Goal: Task Accomplishment & Management: Complete application form

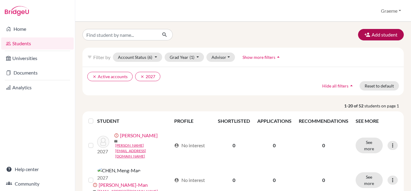
scroll to position [3, 0]
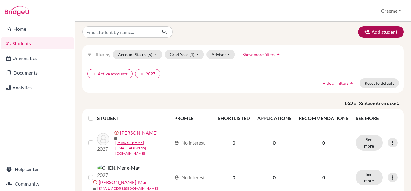
click at [376, 29] on button "Add student" at bounding box center [381, 31] width 46 height 11
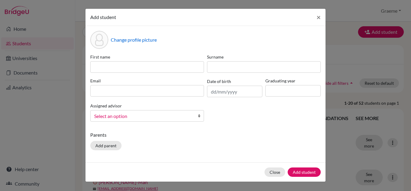
click at [69, 89] on div "Add student × Change profile picture First name Surname Email Date of birth Gra…" at bounding box center [205, 95] width 411 height 191
click at [281, 170] on button "Close" at bounding box center [275, 171] width 21 height 9
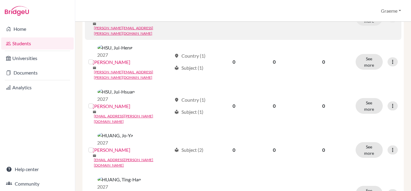
scroll to position [508, 0]
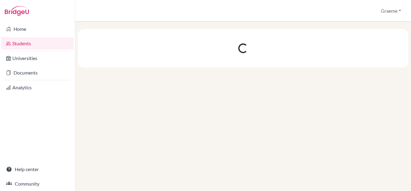
scroll to position [0, 0]
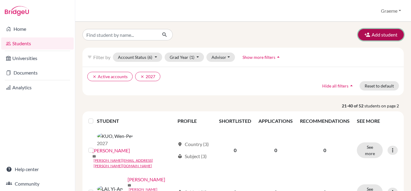
click at [382, 33] on button "Add student" at bounding box center [381, 34] width 46 height 11
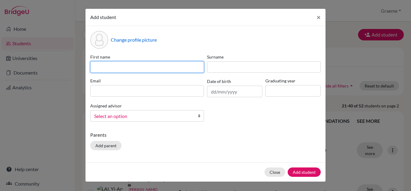
click at [162, 67] on input at bounding box center [147, 66] width 114 height 11
type input "G"
type input "[PERSON_NAME]"
click at [108, 67] on input "[PERSON_NAME]" at bounding box center [147, 66] width 114 height 11
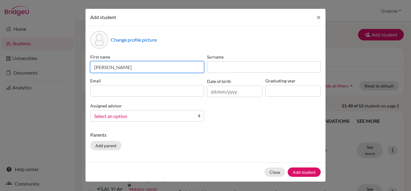
click at [108, 67] on input "[PERSON_NAME]" at bounding box center [147, 66] width 114 height 11
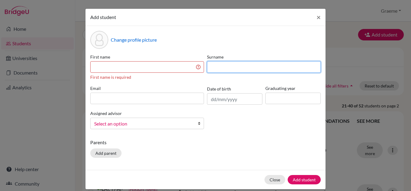
click at [223, 68] on input at bounding box center [264, 66] width 114 height 11
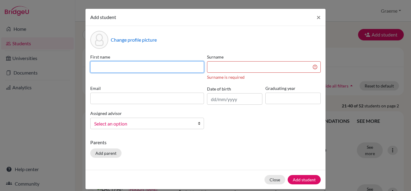
drag, startPoint x: 223, startPoint y: 68, endPoint x: 123, endPoint y: 68, distance: 99.3
click at [123, 68] on input at bounding box center [147, 66] width 114 height 11
paste input "[PERSON_NAME]"
type input "[PERSON_NAME]"
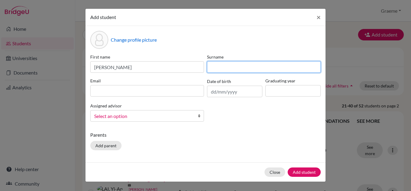
click at [221, 69] on input at bounding box center [264, 66] width 114 height 11
type input "[PERSON_NAME]"
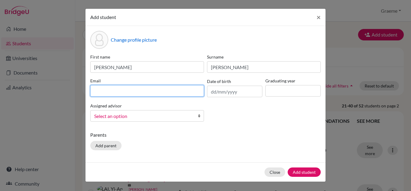
click at [107, 90] on input at bounding box center [147, 90] width 114 height 11
click at [107, 88] on input at bounding box center [147, 90] width 114 height 11
paste input "[PERSON_NAME][EMAIL_ADDRESS][PERSON_NAME][DOMAIN_NAME]"
type input "[PERSON_NAME][EMAIL_ADDRESS][PERSON_NAME][DOMAIN_NAME]"
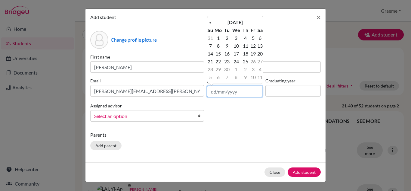
click at [222, 92] on input "text" at bounding box center [234, 90] width 55 height 11
click at [210, 23] on th "«" at bounding box center [210, 22] width 6 height 8
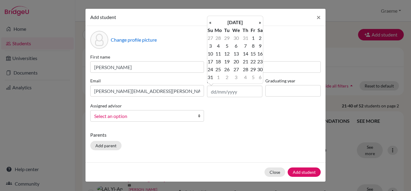
click at [210, 23] on th "«" at bounding box center [210, 22] width 6 height 8
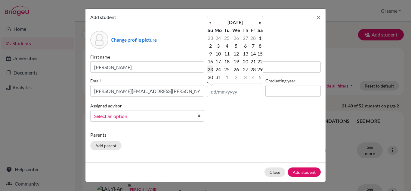
click at [211, 70] on td "23" at bounding box center [210, 69] width 6 height 8
click at [238, 91] on input "23/03/2025" at bounding box center [234, 90] width 55 height 11
type input "23/03/2008"
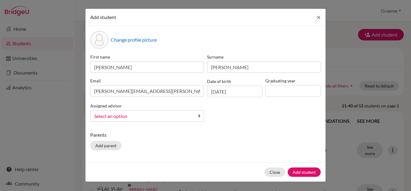
click at [297, 137] on p "Parents" at bounding box center [205, 134] width 231 height 7
click at [291, 93] on input at bounding box center [293, 90] width 55 height 11
type input "2027"
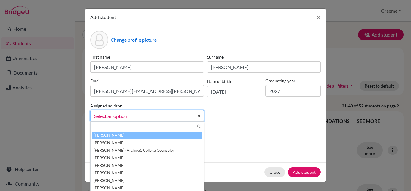
click at [148, 117] on span "Select an option" at bounding box center [143, 116] width 98 height 8
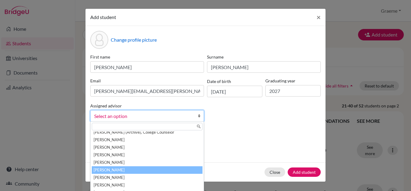
scroll to position [18, 0]
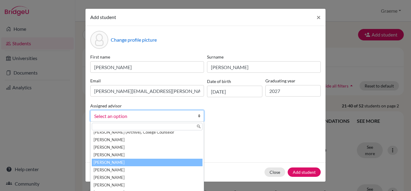
click at [124, 164] on li "[PERSON_NAME]" at bounding box center [147, 162] width 111 height 8
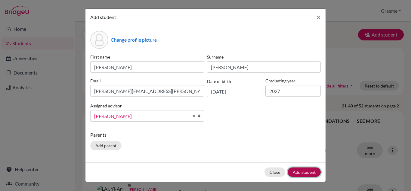
click at [307, 169] on button "Add student" at bounding box center [304, 171] width 33 height 9
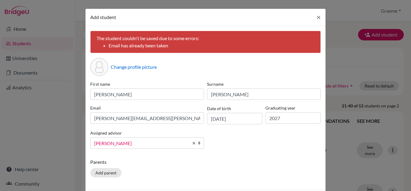
scroll to position [26, 0]
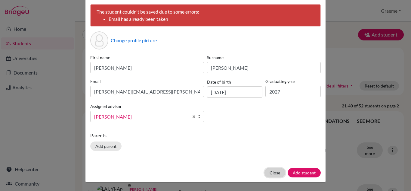
click at [275, 169] on button "Close" at bounding box center [275, 172] width 21 height 9
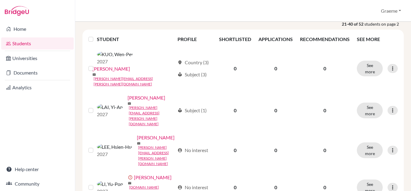
scroll to position [0, 0]
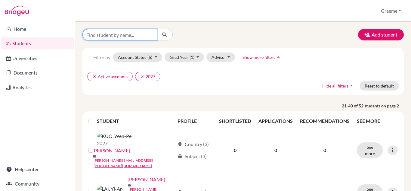
click at [123, 36] on input "Find student by name..." at bounding box center [119, 34] width 75 height 11
type input "chia-cheng"
click button "submit" at bounding box center [165, 34] width 16 height 11
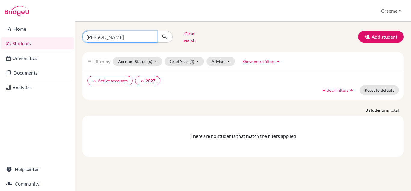
click at [123, 36] on input "chia-cheng" at bounding box center [119, 36] width 75 height 11
type input "c"
type input "lin"
click button "submit" at bounding box center [165, 36] width 16 height 11
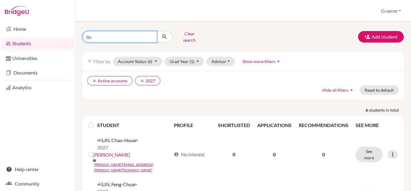
click at [106, 37] on input "lin" at bounding box center [119, 36] width 75 height 11
paste input "[PERSON_NAME][EMAIL_ADDRESS][PERSON_NAME][DOMAIN_NAME]"
type input "[PERSON_NAME][EMAIL_ADDRESS][PERSON_NAME][DOMAIN_NAME]"
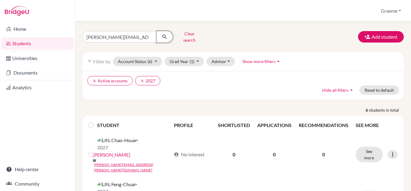
click at [166, 34] on icon "submit" at bounding box center [165, 37] width 6 height 6
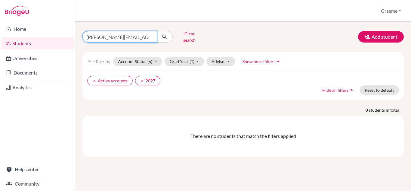
drag, startPoint x: 135, startPoint y: 34, endPoint x: 81, endPoint y: 40, distance: 54.2
click at [81, 40] on div "justin.lin@iis.kh.edu.tw Clear search" at bounding box center [133, 37] width 110 height 16
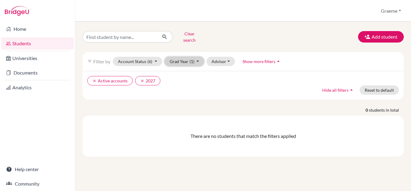
click at [194, 57] on button "Grad Year (1)" at bounding box center [185, 61] width 40 height 9
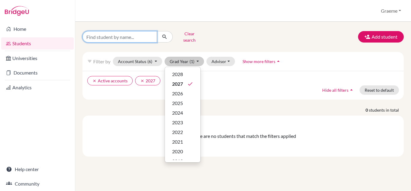
click at [128, 33] on input "Find student by name..." at bounding box center [119, 36] width 75 height 11
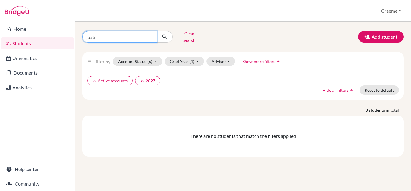
type input "[PERSON_NAME]"
click button "submit" at bounding box center [165, 36] width 16 height 11
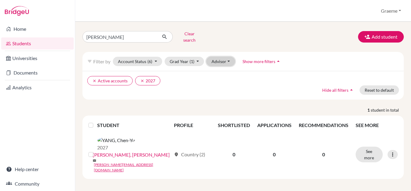
click at [225, 58] on button "Advisor" at bounding box center [221, 61] width 29 height 9
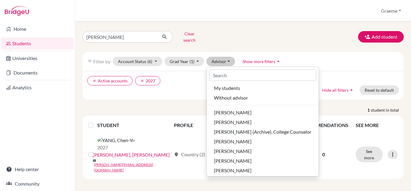
click at [222, 35] on div "justin Clear search Add student" at bounding box center [243, 37] width 331 height 16
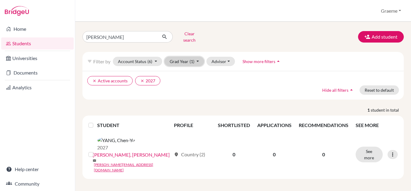
click at [197, 57] on button "Grad Year (1)" at bounding box center [185, 61] width 40 height 9
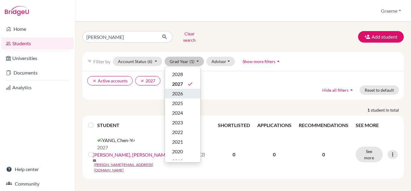
click at [186, 90] on div "2026" at bounding box center [182, 93] width 21 height 7
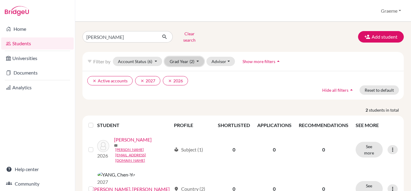
click at [200, 57] on button "Grad Year (2)" at bounding box center [185, 61] width 40 height 9
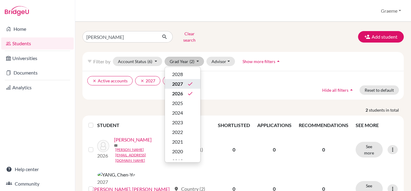
click at [182, 80] on span "2027" at bounding box center [177, 83] width 11 height 7
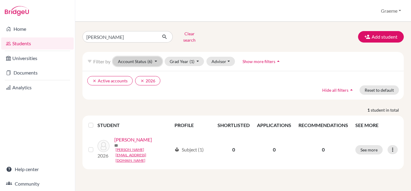
click at [154, 57] on button "Account Status (6)" at bounding box center [137, 61] width 49 height 9
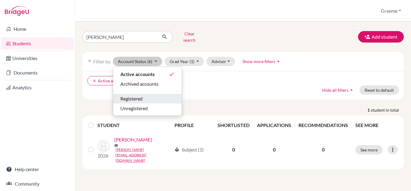
click at [136, 94] on button "Registered" at bounding box center [147, 99] width 69 height 10
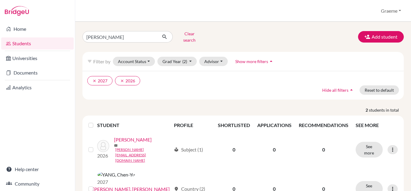
scroll to position [0, 0]
click at [370, 35] on button "Add student" at bounding box center [381, 36] width 46 height 11
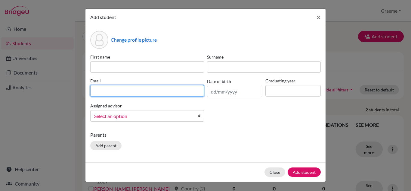
click at [129, 90] on input at bounding box center [147, 90] width 114 height 11
type input "[PERSON_NAME][EMAIL_ADDRESS][PERSON_NAME][DOMAIN_NAME]"
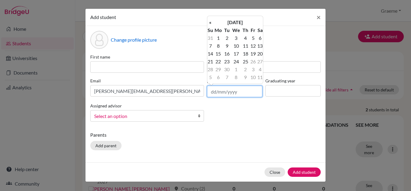
click at [233, 91] on input "text" at bounding box center [234, 90] width 55 height 11
click at [212, 24] on th "«" at bounding box center [210, 22] width 6 height 8
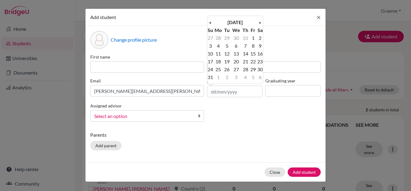
click at [212, 24] on th "«" at bounding box center [210, 22] width 6 height 8
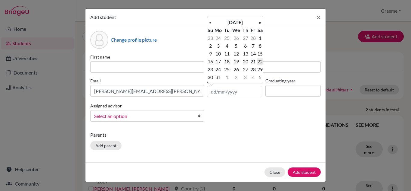
click at [259, 62] on td "22" at bounding box center [260, 62] width 6 height 8
type input "[DATE]"
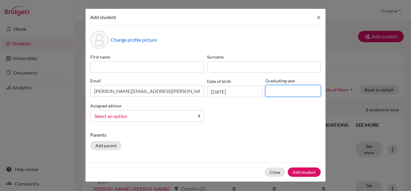
click at [277, 89] on input at bounding box center [293, 90] width 55 height 11
type input "2027"
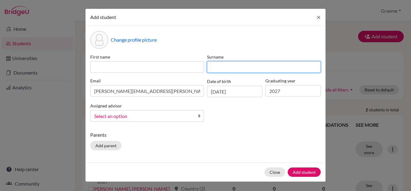
click at [230, 66] on input at bounding box center [264, 66] width 114 height 11
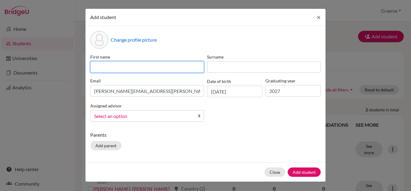
click at [142, 69] on input at bounding box center [147, 66] width 114 height 11
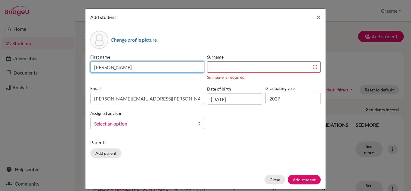
type input "[PERSON_NAME]"
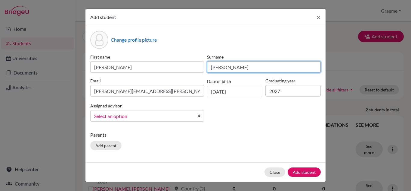
type input "[PERSON_NAME]"
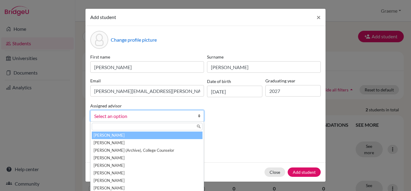
click at [123, 117] on span "Select an option" at bounding box center [143, 116] width 98 height 8
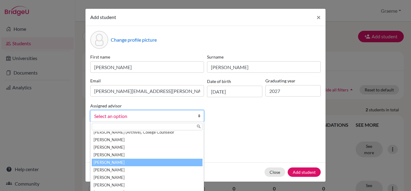
scroll to position [18, 0]
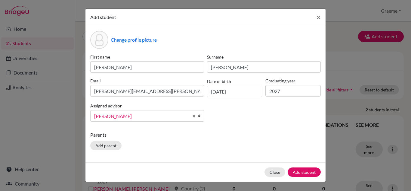
drag, startPoint x: 117, startPoint y: 161, endPoint x: 106, endPoint y: 166, distance: 12.1
click at [106, 166] on div "Close Add student" at bounding box center [205, 171] width 240 height 19
click at [295, 173] on button "Add student" at bounding box center [304, 171] width 33 height 9
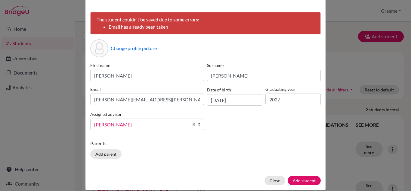
scroll to position [18, 0]
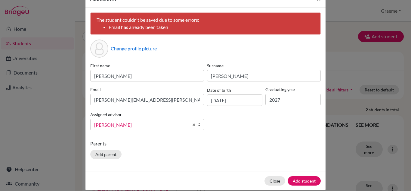
click at [17, 9] on div "Add student × The student couldn't be saved due to some errors: Email has alrea…" at bounding box center [205, 95] width 411 height 191
click at [273, 178] on button "Close" at bounding box center [275, 180] width 21 height 9
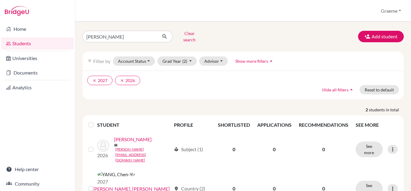
click at [28, 44] on link "Students" at bounding box center [37, 43] width 73 height 12
click at [146, 58] on button "Account Status" at bounding box center [134, 61] width 42 height 9
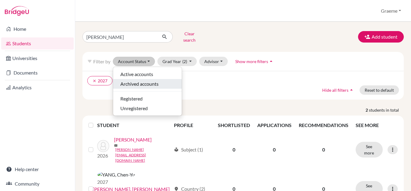
click at [141, 80] on span "Archived accounts" at bounding box center [139, 83] width 38 height 7
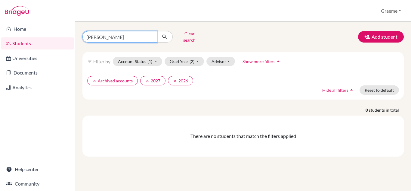
click at [113, 35] on input "justin" at bounding box center [119, 36] width 75 height 11
type input "chia"
click button "submit" at bounding box center [165, 36] width 16 height 11
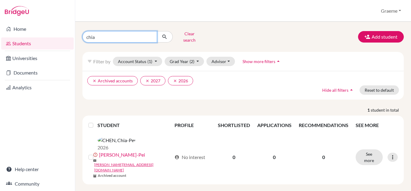
click at [113, 35] on input "chia" at bounding box center [119, 36] width 75 height 11
type input "j"
paste input "[PERSON_NAME][EMAIL_ADDRESS][PERSON_NAME][DOMAIN_NAME]"
type input "[PERSON_NAME][EMAIL_ADDRESS][PERSON_NAME][DOMAIN_NAME]"
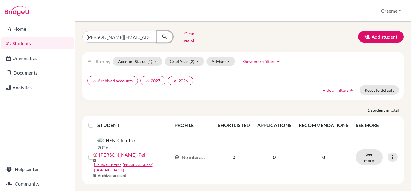
click at [166, 34] on icon "submit" at bounding box center [165, 37] width 6 height 6
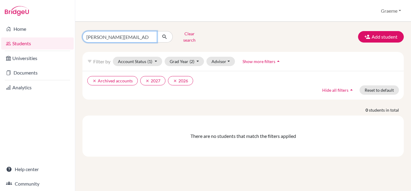
click at [108, 37] on input "[PERSON_NAME][EMAIL_ADDRESS][PERSON_NAME][DOMAIN_NAME]" at bounding box center [119, 36] width 75 height 11
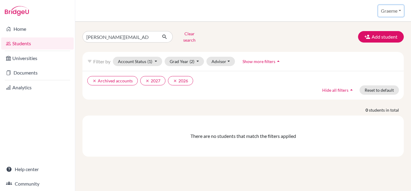
click at [390, 9] on button "Graeme" at bounding box center [391, 10] width 26 height 11
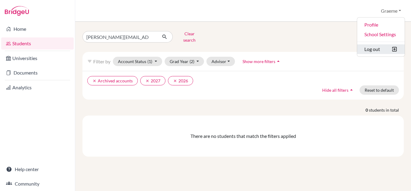
click at [380, 49] on button "Log out" at bounding box center [381, 49] width 48 height 10
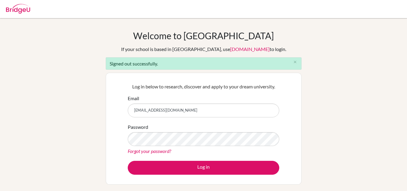
click at [204, 111] on input "[EMAIL_ADDRESS][DOMAIN_NAME]" at bounding box center [203, 110] width 151 height 14
type input "[EMAIL_ADDRESS][DOMAIN_NAME]"
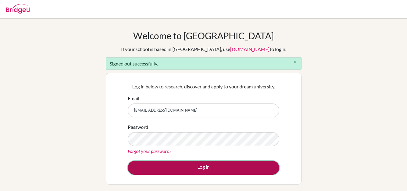
click at [193, 166] on button "Log in" at bounding box center [203, 167] width 151 height 14
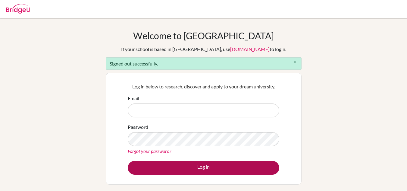
type input "[EMAIL_ADDRESS][DOMAIN_NAME]"
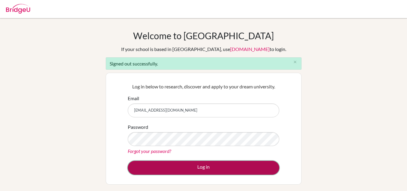
click at [185, 166] on button "Log in" at bounding box center [203, 167] width 151 height 14
